Goal: Task Accomplishment & Management: Use online tool/utility

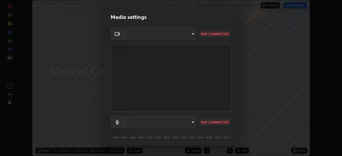
scroll to position [19, 0]
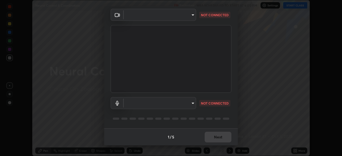
type input "1ebbe5752feb64f56c8c2ea118ab8786e931b8e280c4254c16e60950b1c2e0b6"
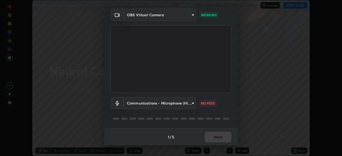
click at [189, 103] on body "Erase all Neural Control & Coordination Recording WAS SCHEDULED TO START AT 6:0…" at bounding box center [171, 78] width 342 height 156
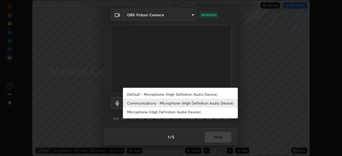
click at [211, 94] on li "Default - Microphone (High Definition Audio Device)" at bounding box center [180, 94] width 115 height 9
type input "default"
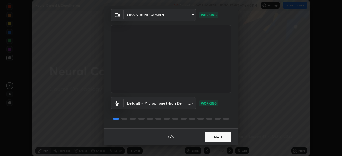
click at [219, 138] on button "Next" at bounding box center [218, 137] width 27 height 11
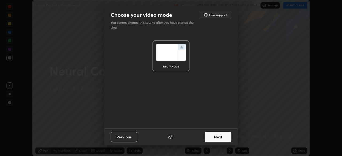
scroll to position [0, 0]
click at [222, 138] on button "Next" at bounding box center [218, 137] width 27 height 11
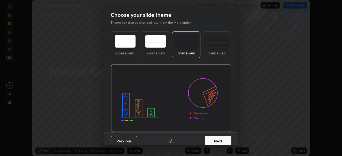
click at [223, 140] on button "Next" at bounding box center [218, 141] width 27 height 11
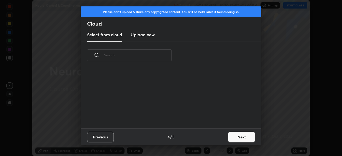
scroll to position [59, 171]
click at [240, 136] on button "Next" at bounding box center [241, 137] width 27 height 11
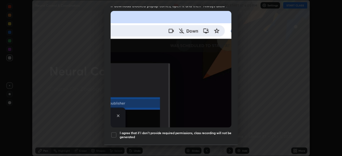
scroll to position [128, 0]
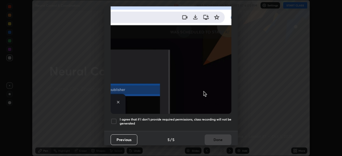
click at [218, 118] on h5 "I agree that if I don't provide required permissions, class recording will not …" at bounding box center [176, 122] width 112 height 8
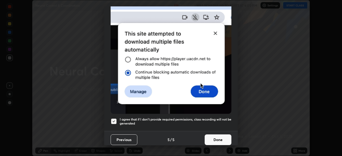
click at [216, 137] on button "Done" at bounding box center [218, 140] width 27 height 11
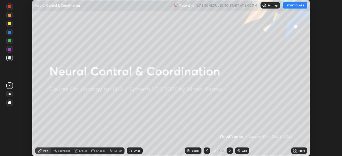
click at [295, 6] on button "START CLASS" at bounding box center [295, 5] width 24 height 6
